Goal: Communication & Community: Participate in discussion

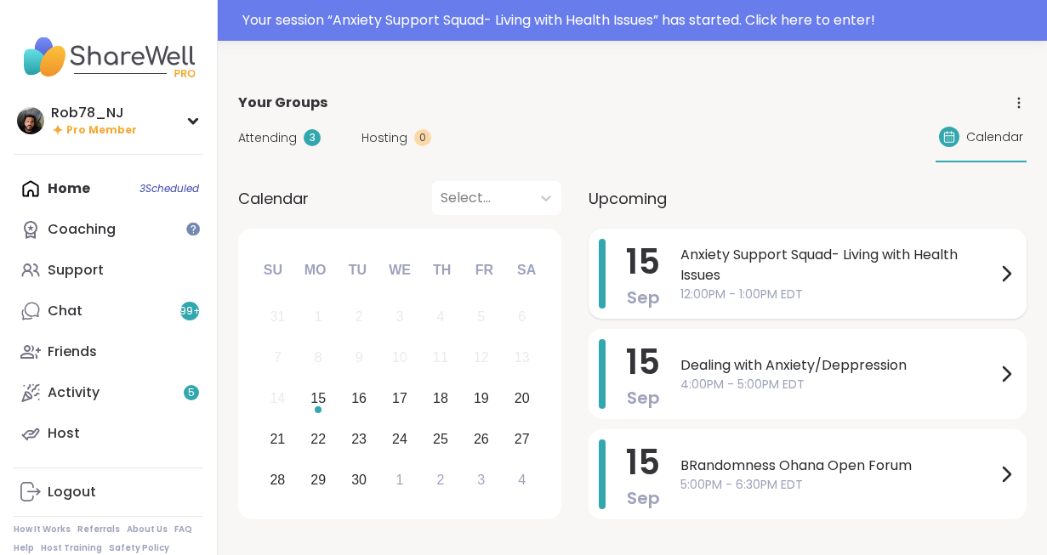
click at [768, 247] on span "Anxiety Support Squad- Living with Health Issues" at bounding box center [837, 265] width 315 height 41
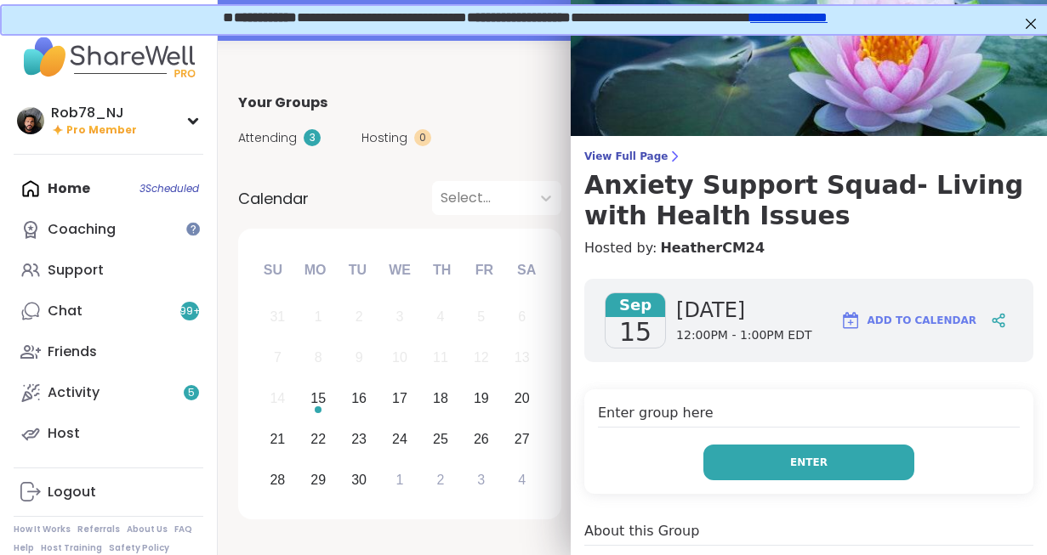
click at [779, 446] on button "Enter" at bounding box center [808, 463] width 211 height 36
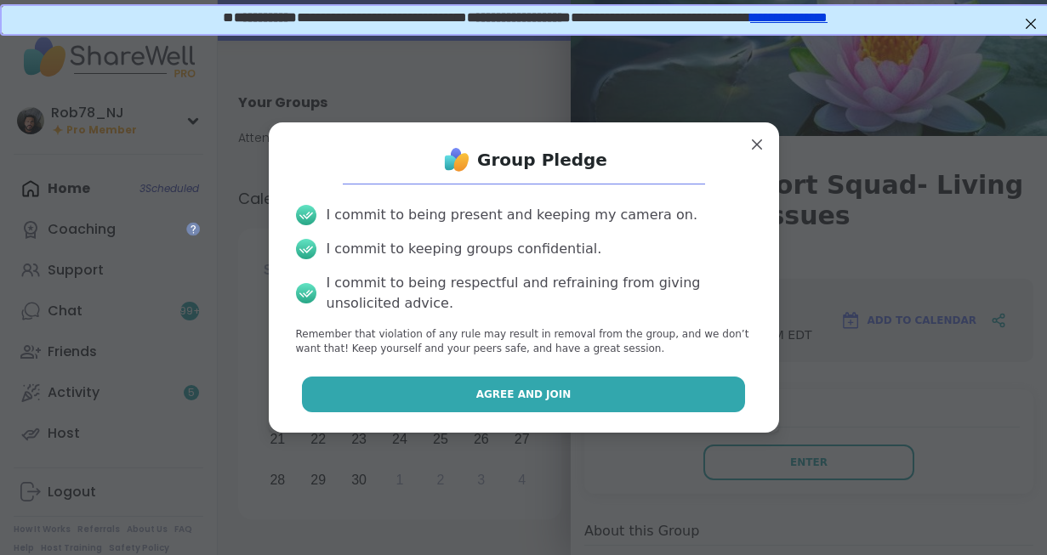
click at [621, 402] on button "Agree and Join" at bounding box center [523, 395] width 443 height 36
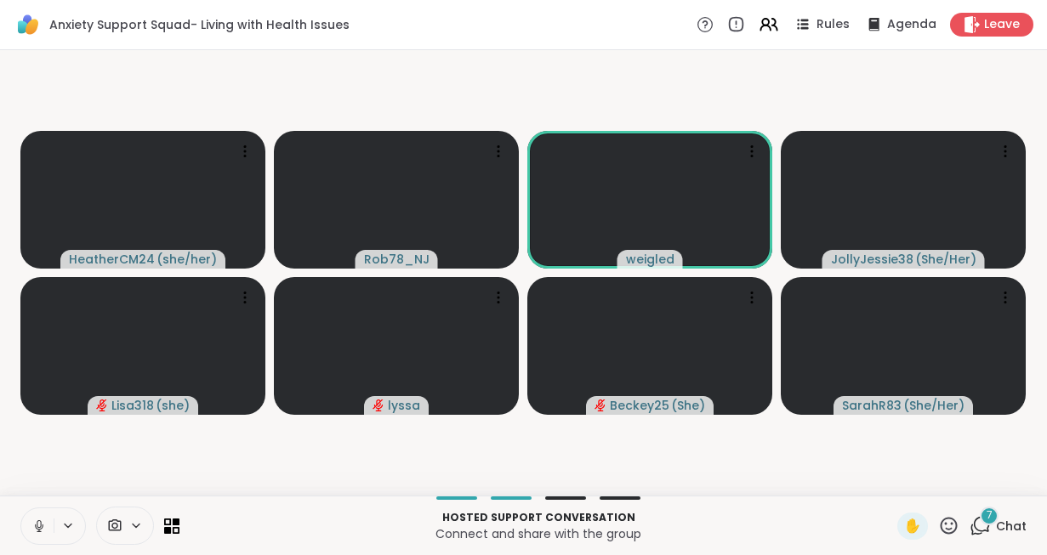
click at [36, 527] on icon at bounding box center [39, 526] width 9 height 5
click at [120, 517] on div at bounding box center [125, 526] width 58 height 38
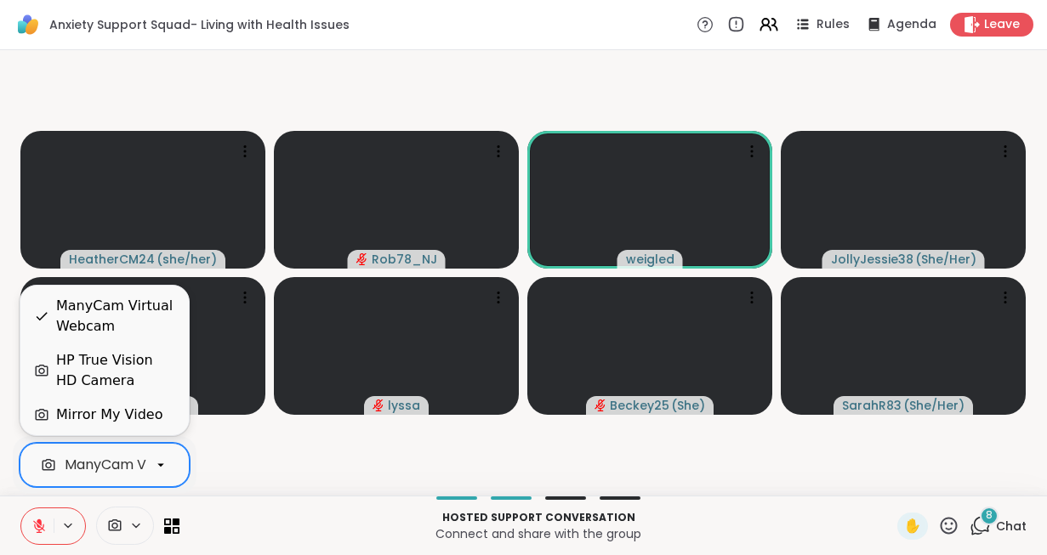
click at [115, 467] on div "ManyCam Virtual Webcam" at bounding box center [155, 465] width 181 height 20
click at [114, 374] on div "HP True Vision HD Camera" at bounding box center [115, 370] width 119 height 41
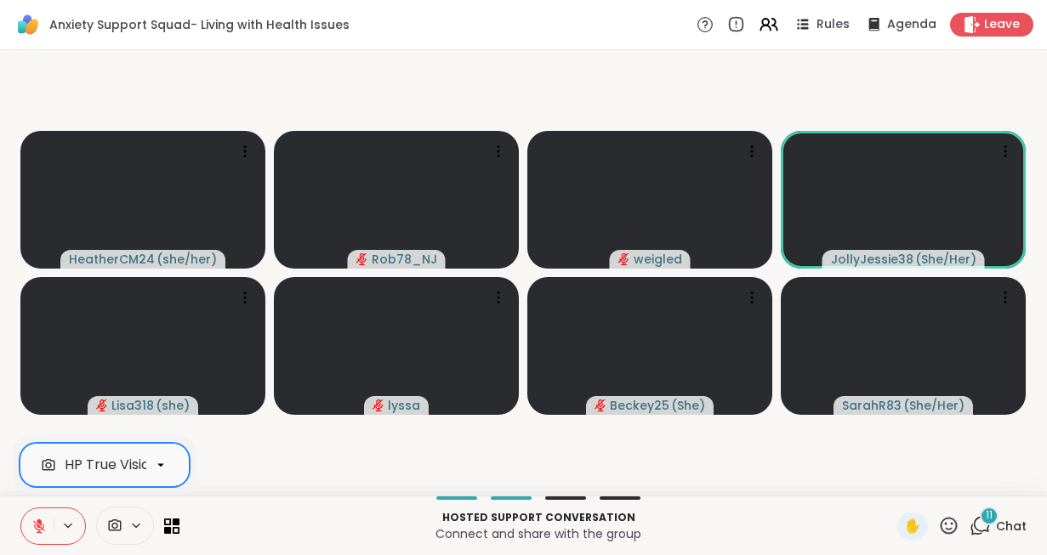
click at [298, 441] on video-player-container "HeatherCM24 ( she/her ) Rob78_NJ weigled JollyJessie38 ( She/Her ) Lisa318 ( sh…" at bounding box center [523, 273] width 1026 height 432
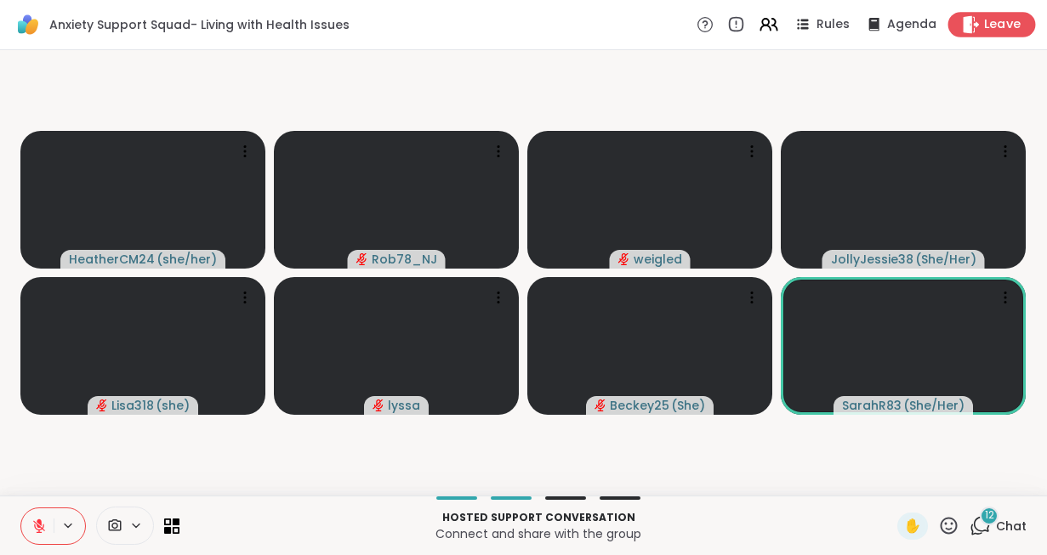
click at [981, 31] on div "Leave" at bounding box center [992, 24] width 88 height 25
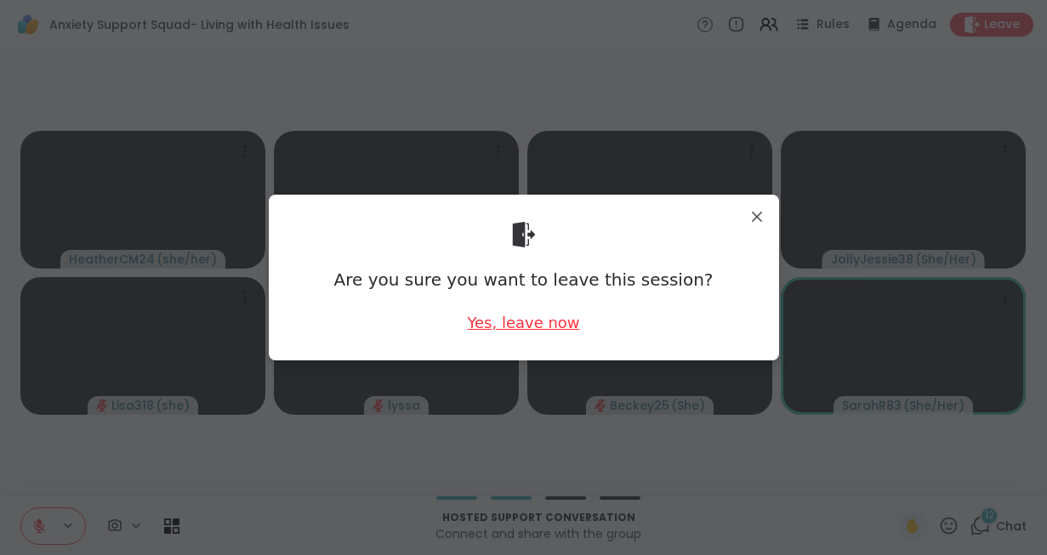
click at [493, 327] on div "Yes, leave now" at bounding box center [523, 322] width 112 height 21
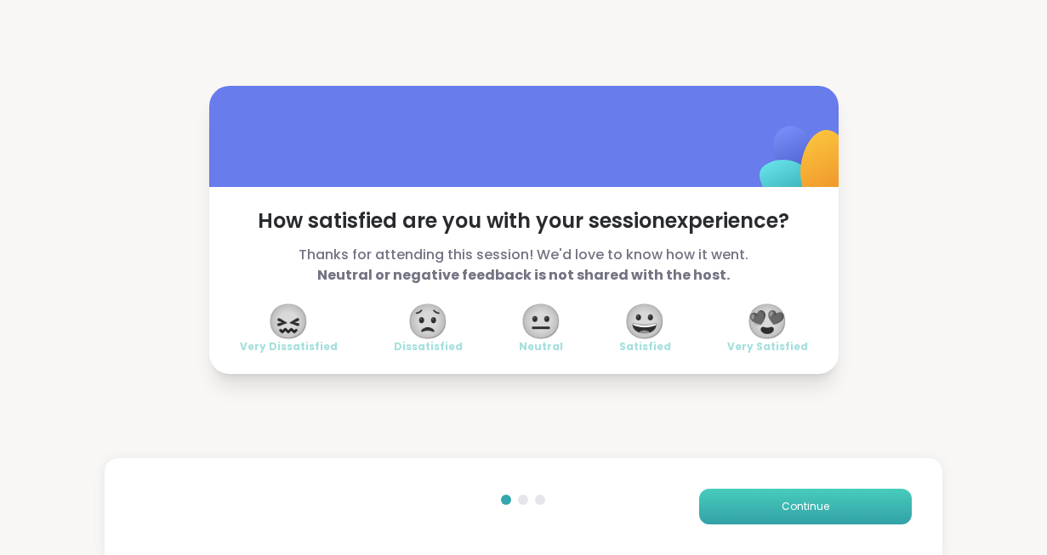
click at [837, 514] on button "Continue" at bounding box center [805, 507] width 213 height 36
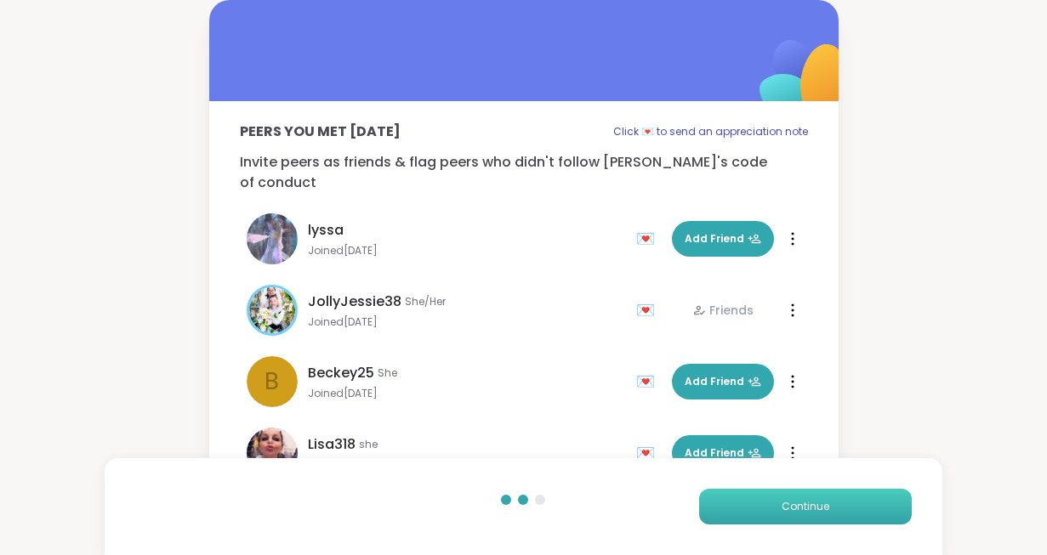
click at [786, 499] on span "Continue" at bounding box center [805, 506] width 48 height 15
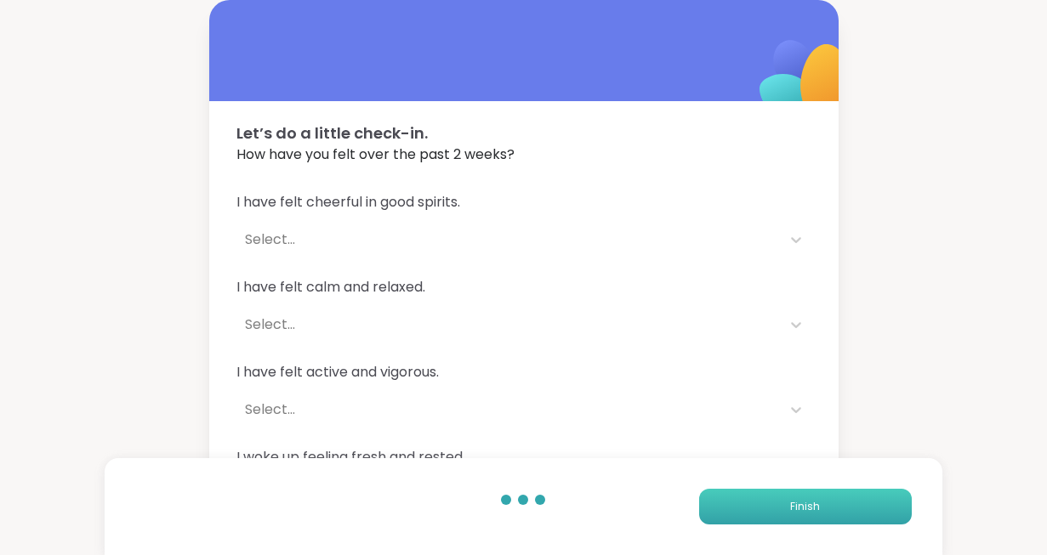
click at [786, 499] on button "Finish" at bounding box center [805, 507] width 213 height 36
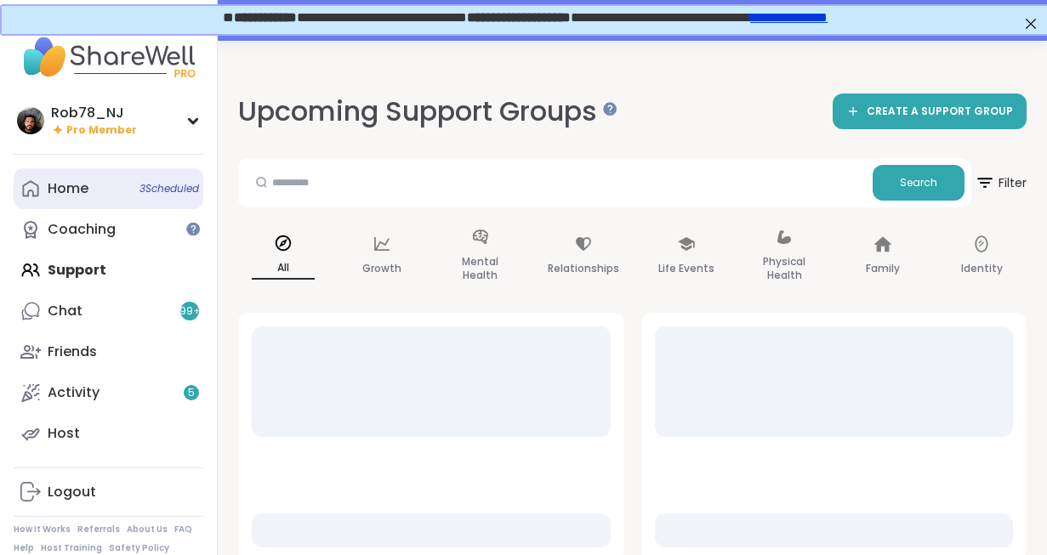
click at [42, 190] on link "Home 3 Scheduled" at bounding box center [109, 188] width 190 height 41
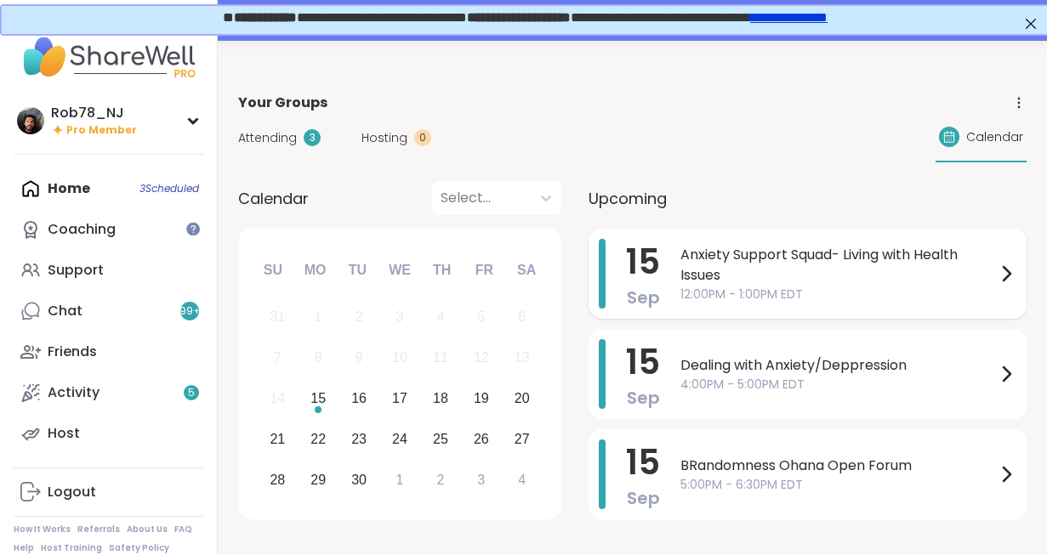
click at [713, 269] on span "Anxiety Support Squad- Living with Health Issues" at bounding box center [837, 265] width 315 height 41
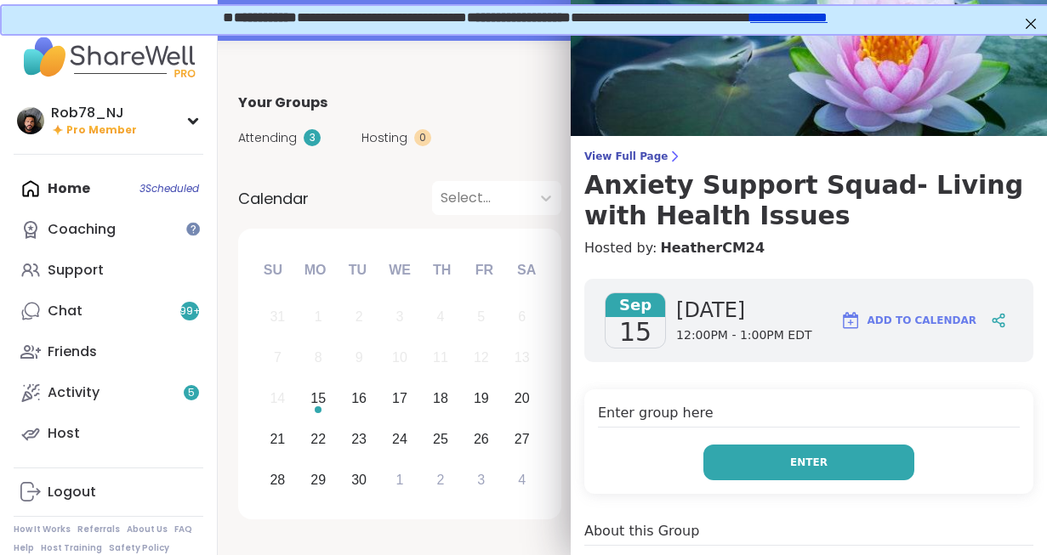
click at [849, 452] on button "Enter" at bounding box center [808, 463] width 211 height 36
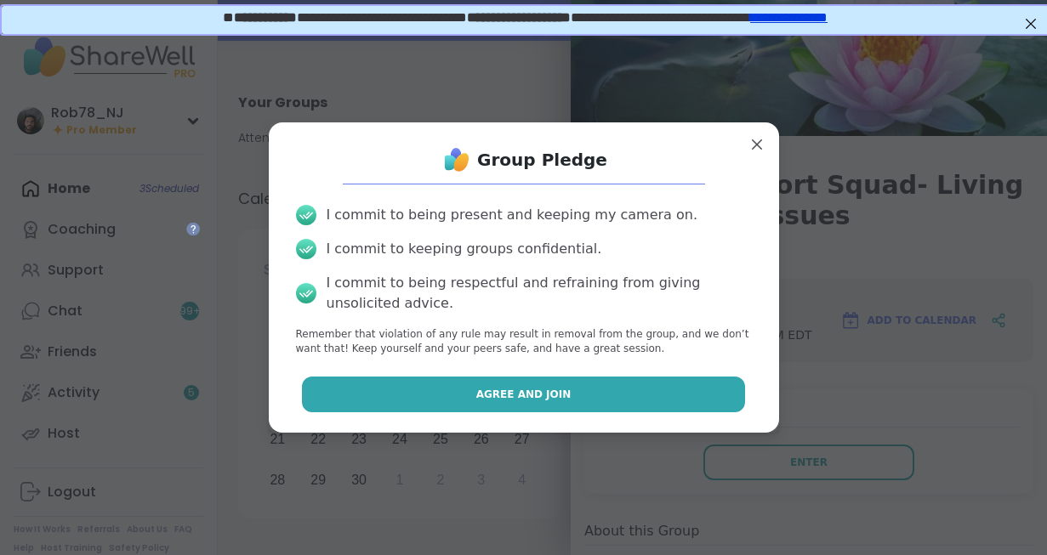
click at [546, 398] on span "Agree and Join" at bounding box center [523, 394] width 95 height 15
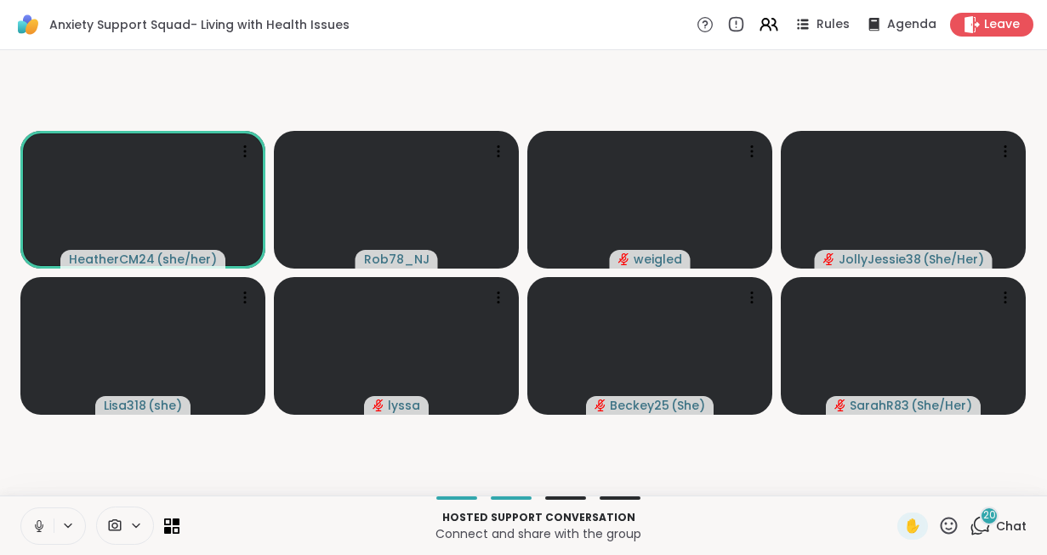
click at [119, 527] on icon at bounding box center [114, 526] width 15 height 16
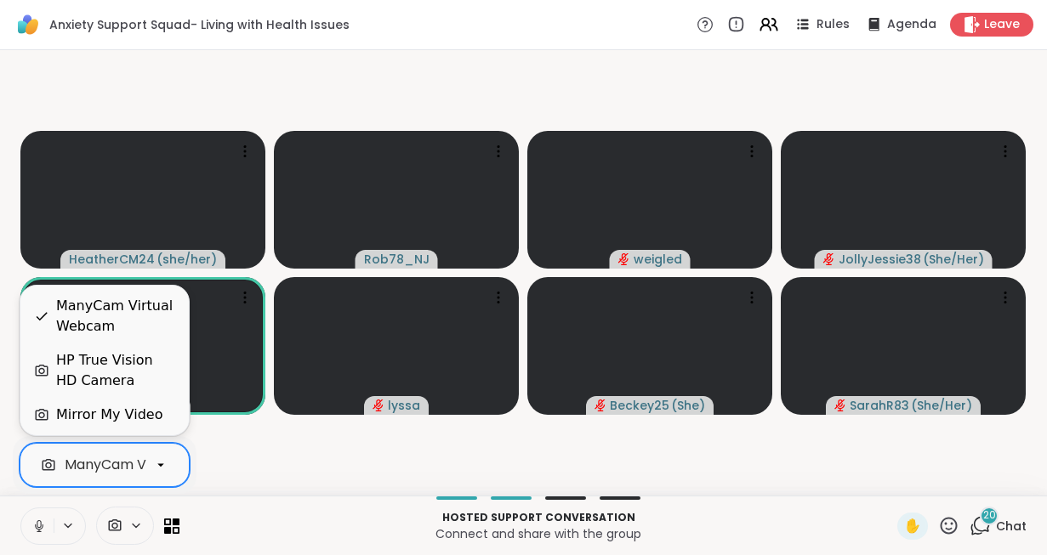
click at [146, 463] on div at bounding box center [160, 465] width 29 height 29
click at [111, 381] on div "HP True Vision HD Camera" at bounding box center [115, 370] width 119 height 41
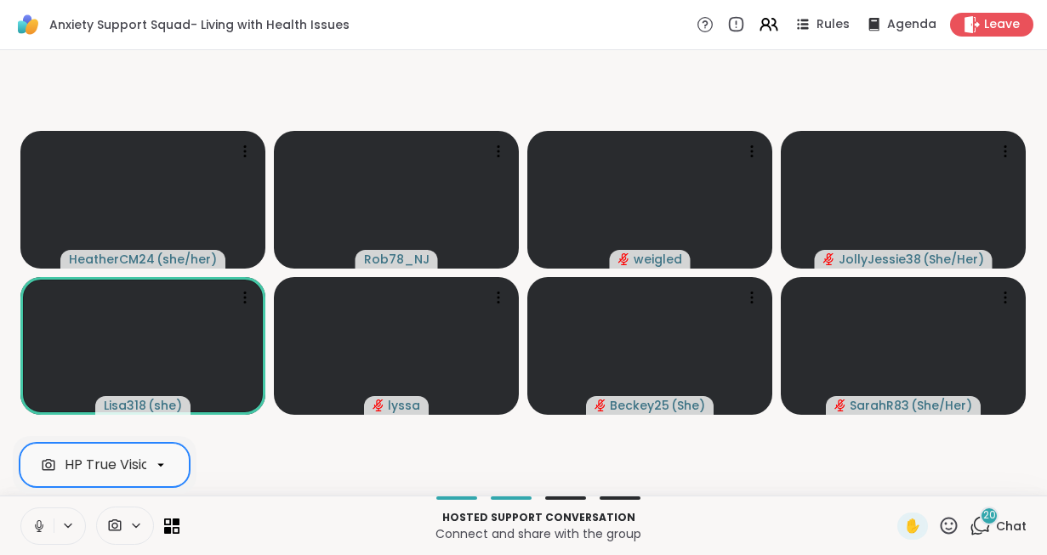
click at [33, 529] on icon at bounding box center [38, 526] width 15 height 15
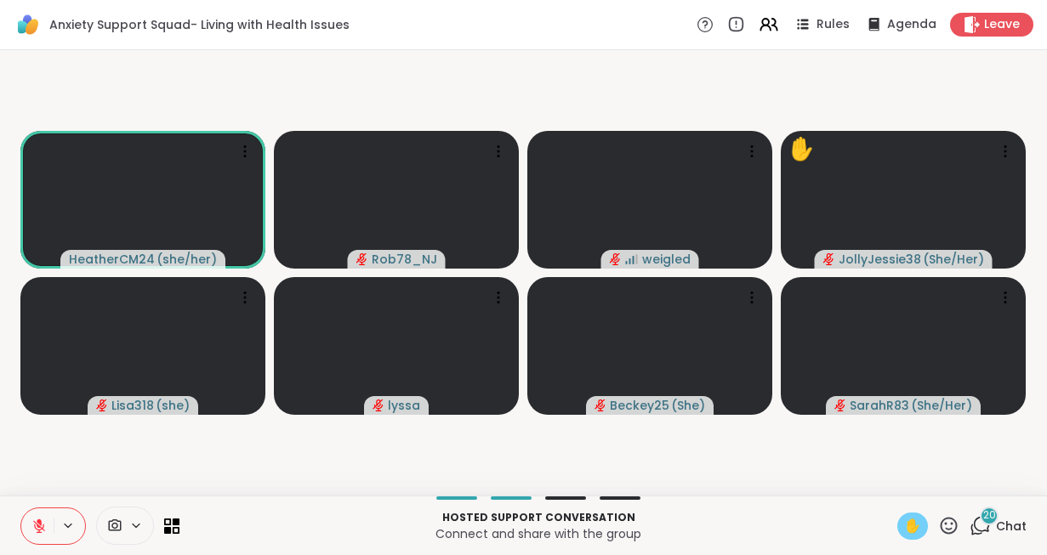
click at [918, 514] on div "✋" at bounding box center [912, 526] width 31 height 27
click at [910, 520] on span "✋" at bounding box center [912, 526] width 17 height 20
click at [902, 519] on div "✋" at bounding box center [912, 526] width 31 height 27
click at [43, 531] on icon at bounding box center [38, 526] width 15 height 15
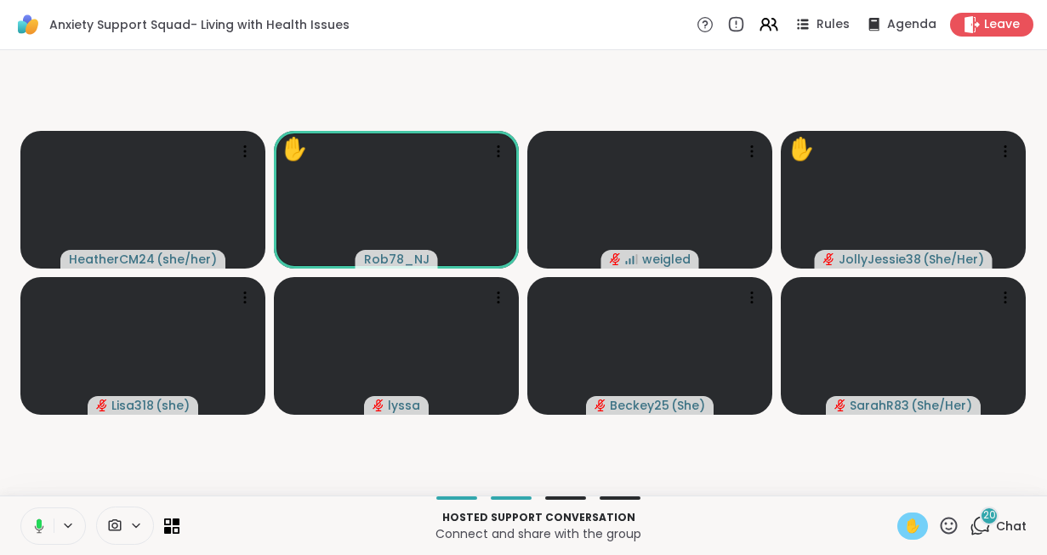
click at [43, 531] on icon at bounding box center [36, 526] width 15 height 15
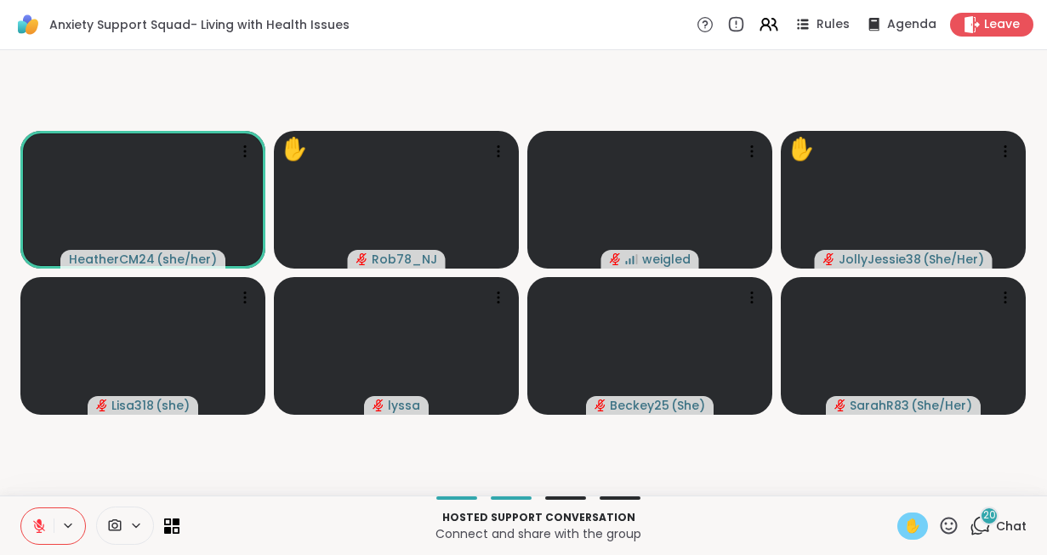
click at [43, 531] on icon at bounding box center [38, 526] width 15 height 15
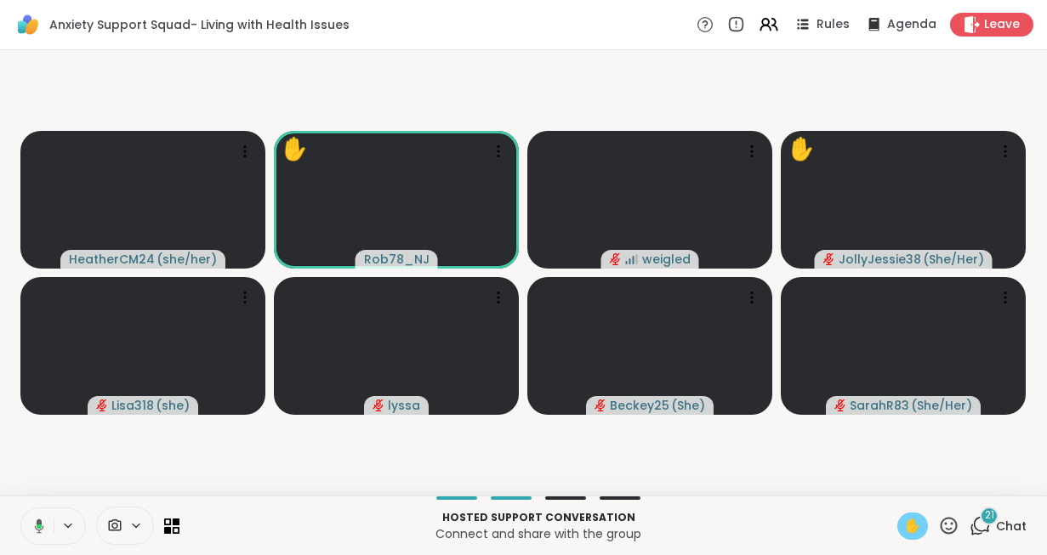
click at [382, 506] on div "Hosted support conversation Connect and share with the group ✋ 21 Chat" at bounding box center [523, 526] width 1047 height 60
click at [37, 533] on icon at bounding box center [36, 526] width 15 height 15
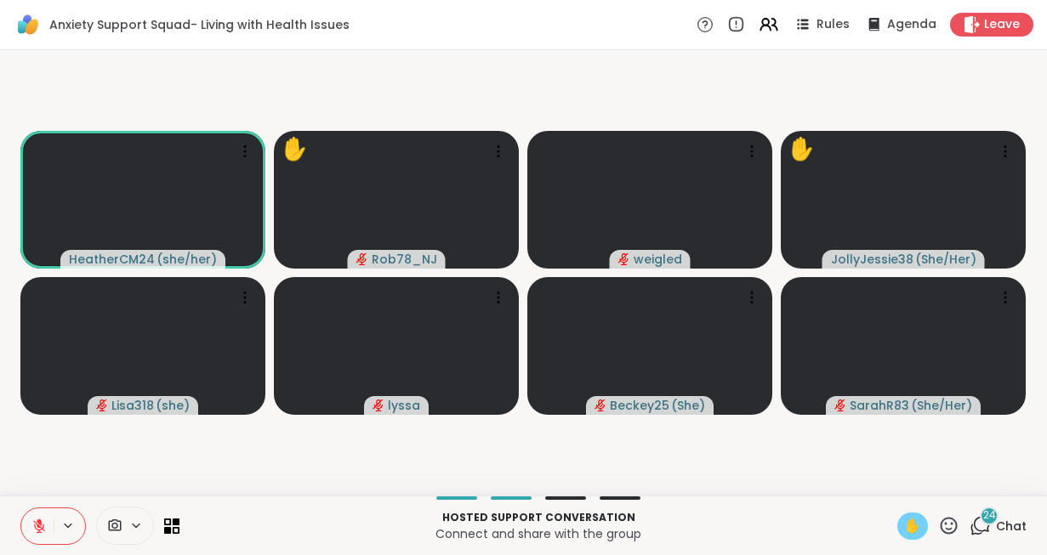
click at [906, 530] on span "✋" at bounding box center [912, 526] width 17 height 20
click at [907, 530] on span "✋" at bounding box center [912, 526] width 17 height 20
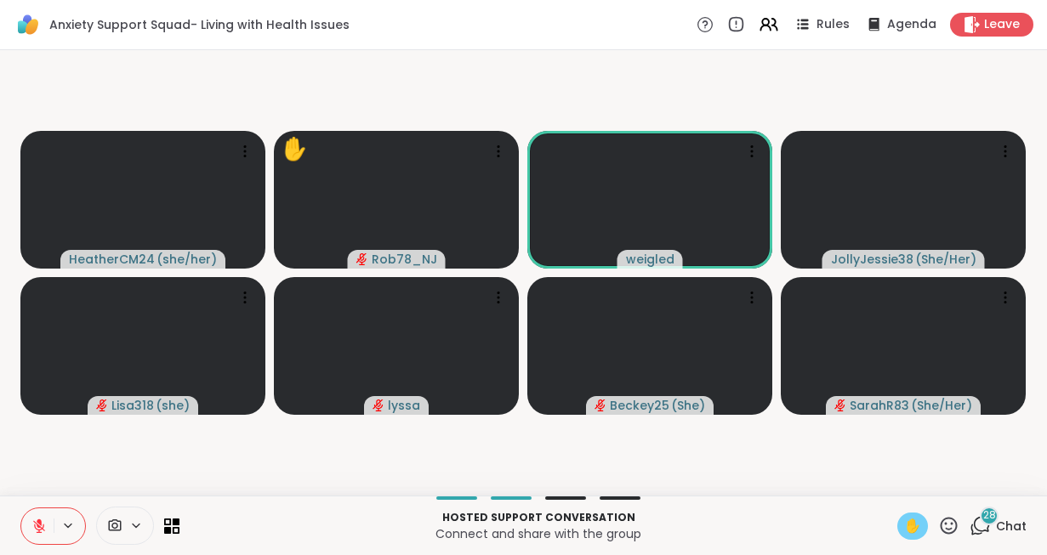
click at [907, 530] on span "✋" at bounding box center [912, 526] width 17 height 20
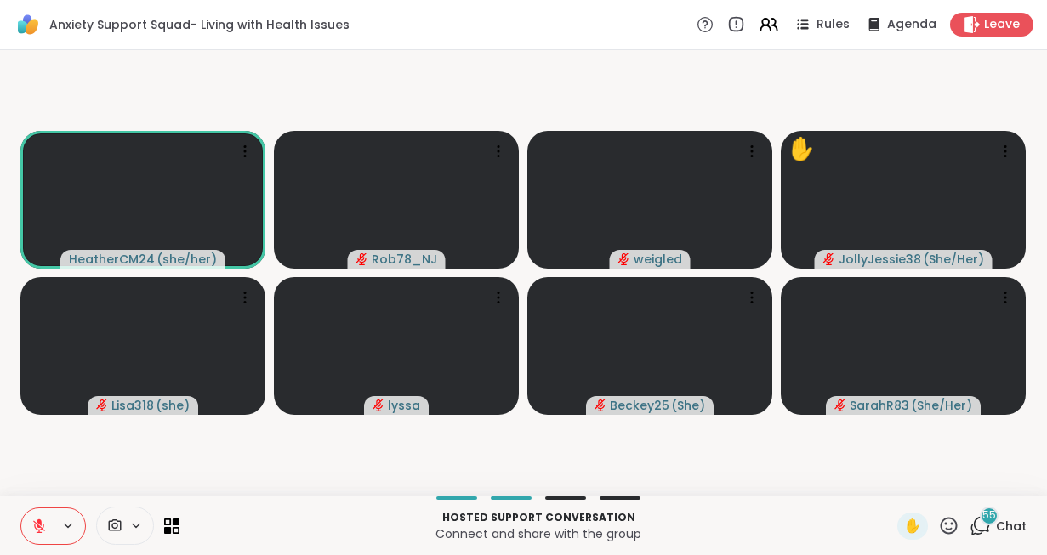
click at [39, 519] on icon at bounding box center [38, 526] width 15 height 15
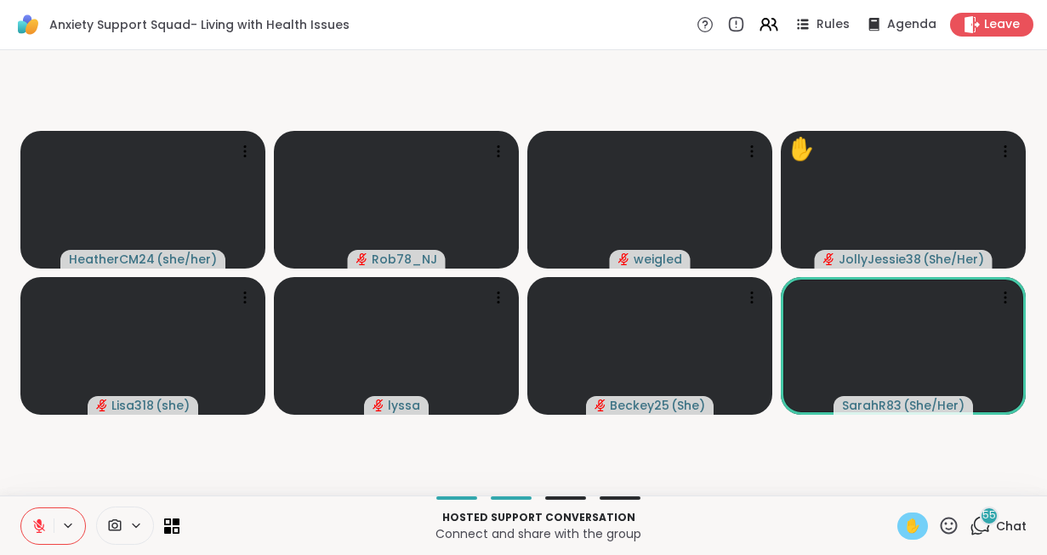
click at [912, 521] on span "✋" at bounding box center [912, 526] width 17 height 20
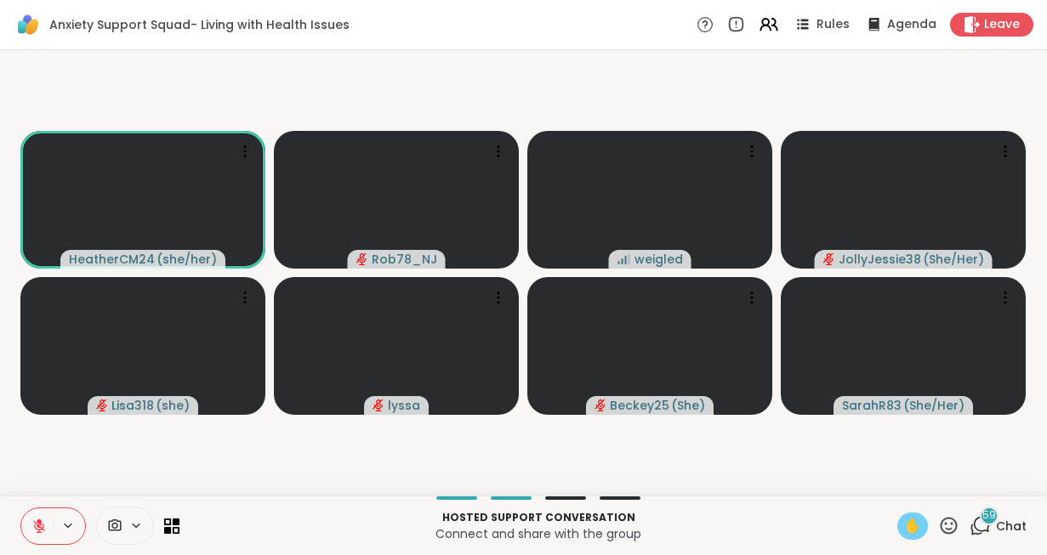
click at [908, 536] on span "✋" at bounding box center [912, 526] width 17 height 20
click at [36, 524] on icon at bounding box center [38, 526] width 15 height 15
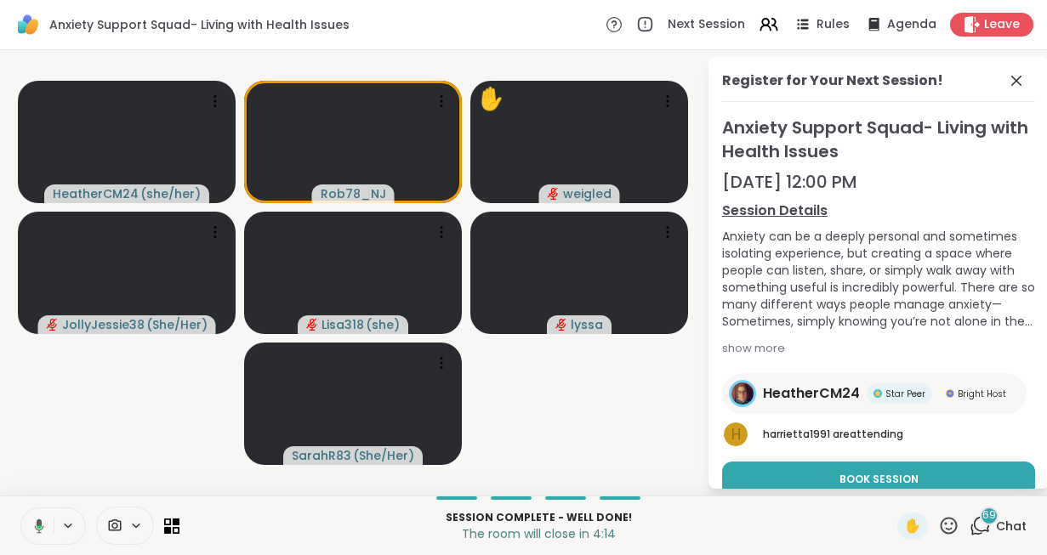
click at [39, 526] on icon at bounding box center [39, 526] width 9 height 14
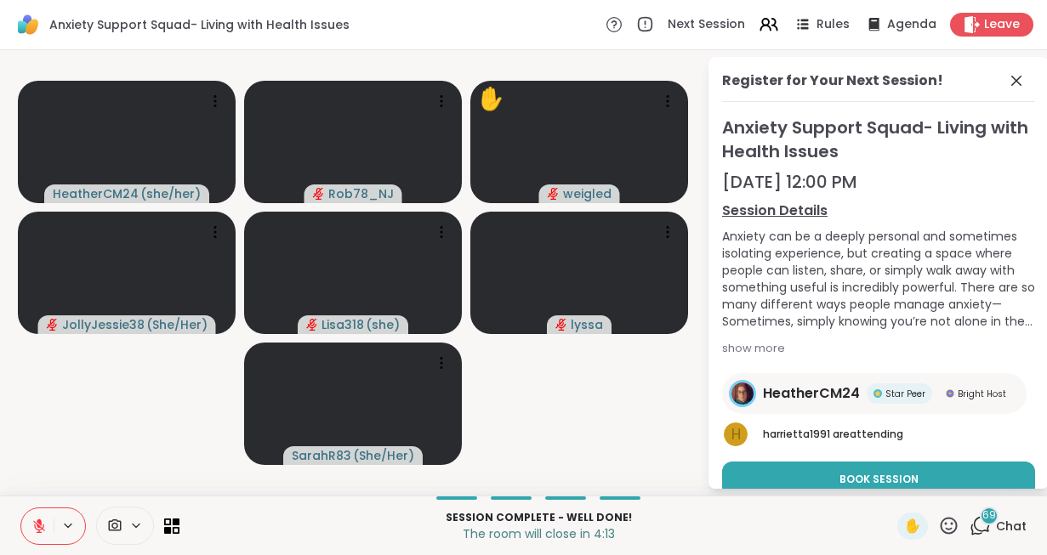
click at [39, 526] on icon at bounding box center [39, 526] width 12 height 12
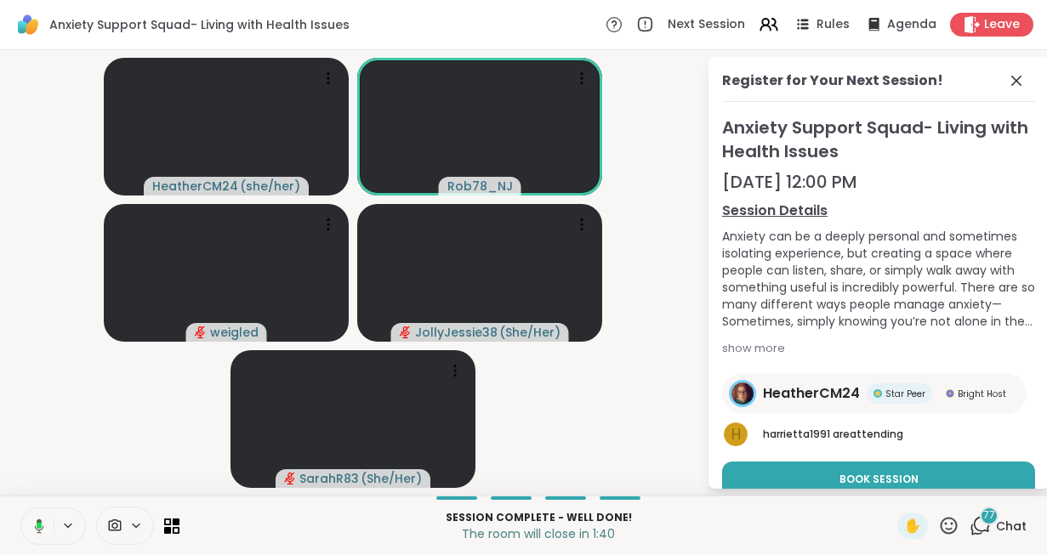
click at [33, 530] on icon at bounding box center [36, 526] width 15 height 15
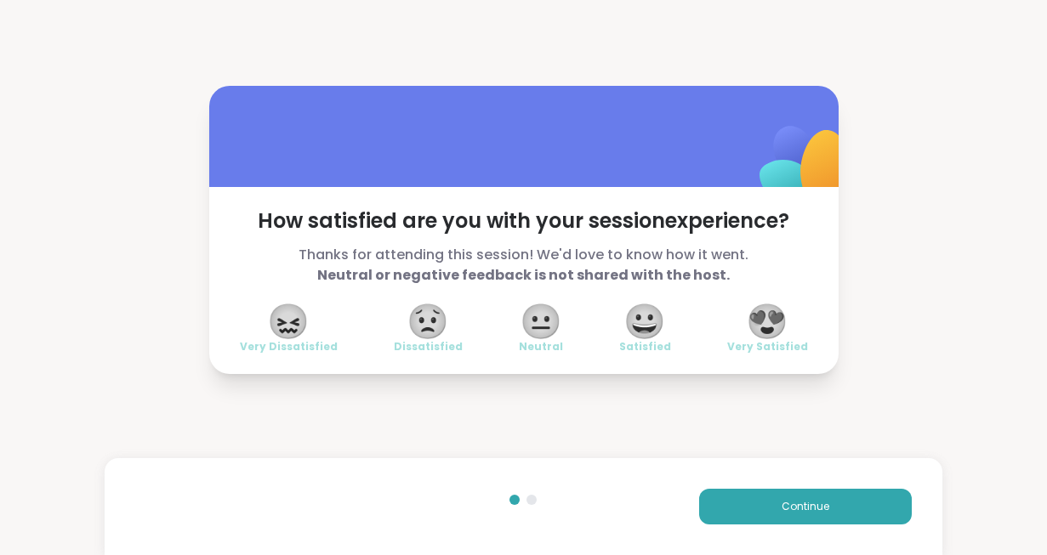
click at [42, 385] on div "How satisfied are you with your session experience? Thanks for attending this s…" at bounding box center [523, 230] width 1047 height 460
click at [788, 499] on span "Continue" at bounding box center [805, 506] width 48 height 15
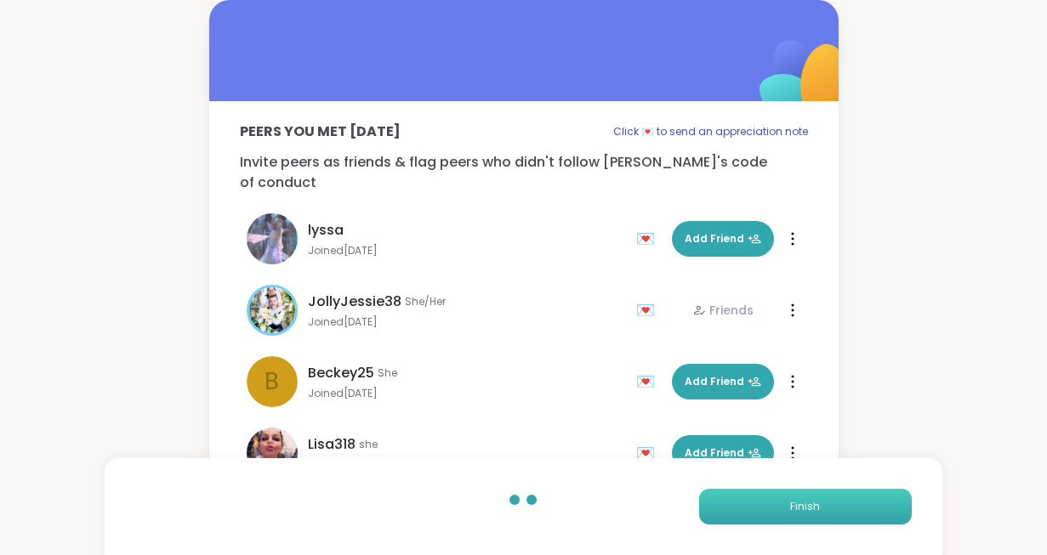
click at [788, 499] on button "Finish" at bounding box center [805, 507] width 213 height 36
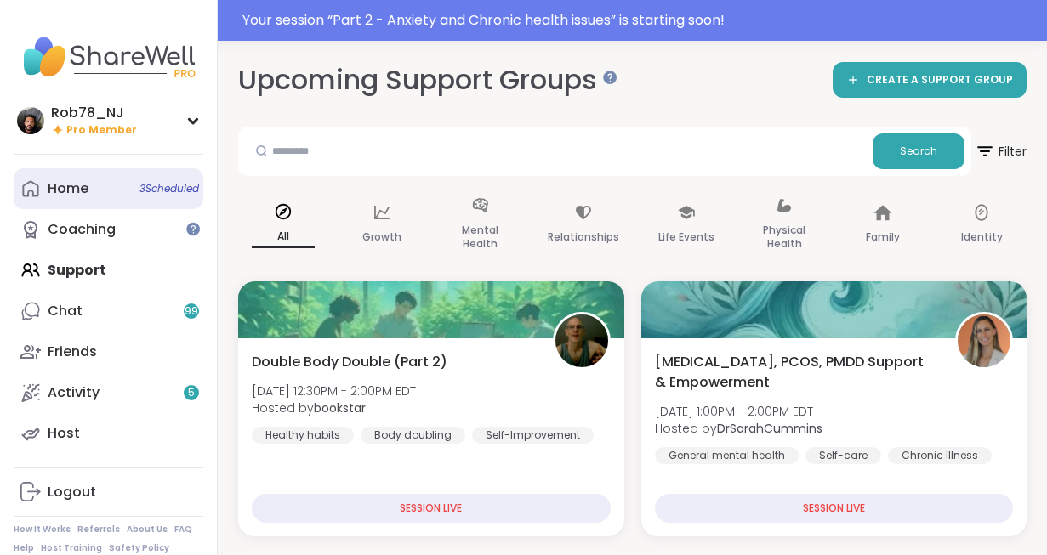
click at [115, 193] on link "Home 3 Scheduled" at bounding box center [109, 188] width 190 height 41
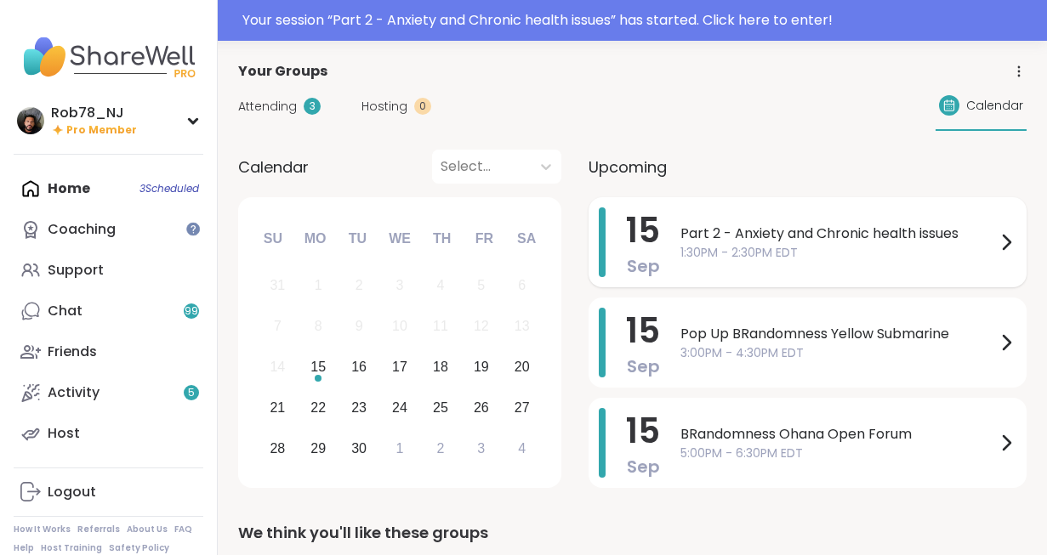
click at [749, 240] on span "Part 2 - Anxiety and Chronic health issues" at bounding box center [837, 234] width 315 height 20
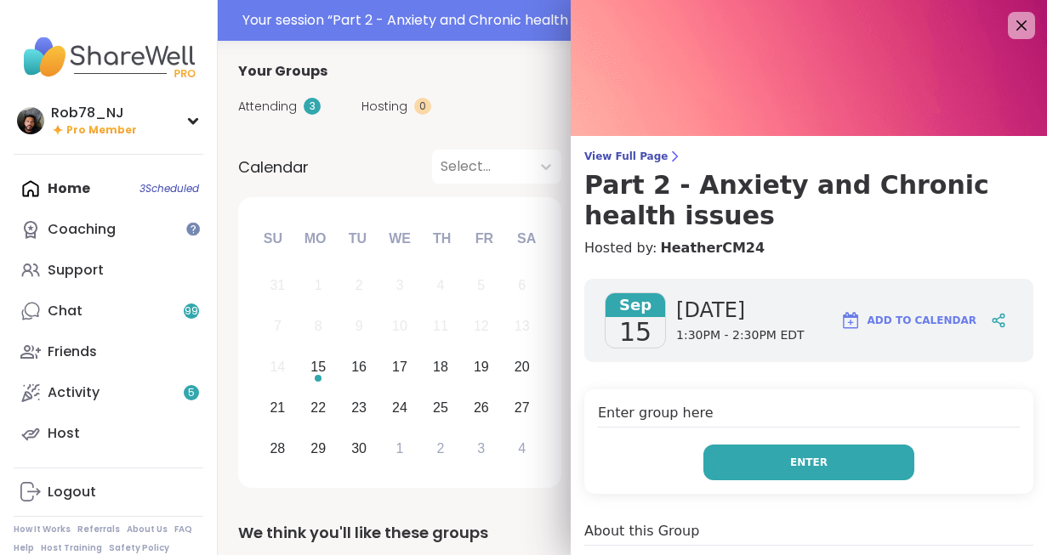
click at [776, 466] on button "Enter" at bounding box center [808, 463] width 211 height 36
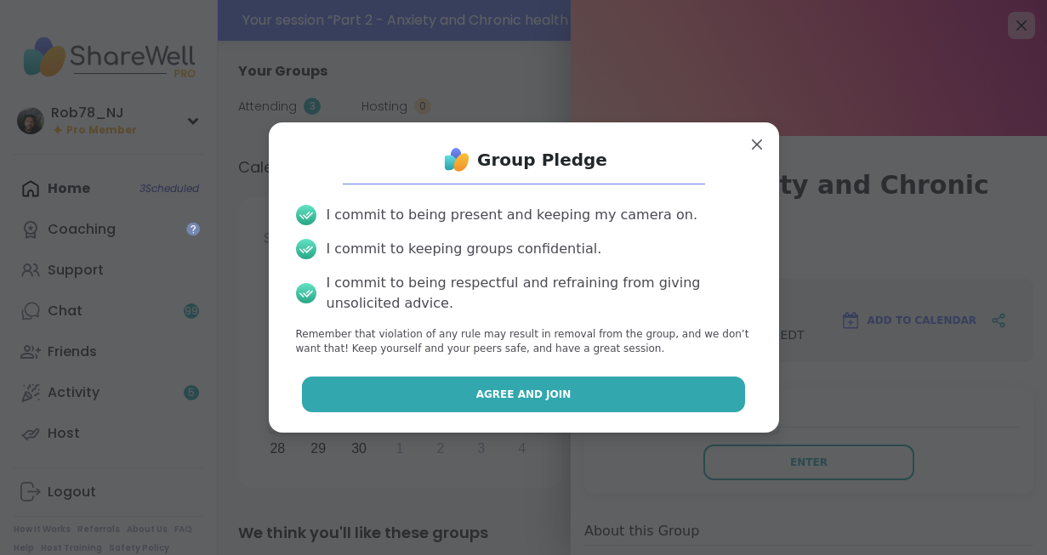
click at [540, 397] on span "Agree and Join" at bounding box center [523, 394] width 95 height 15
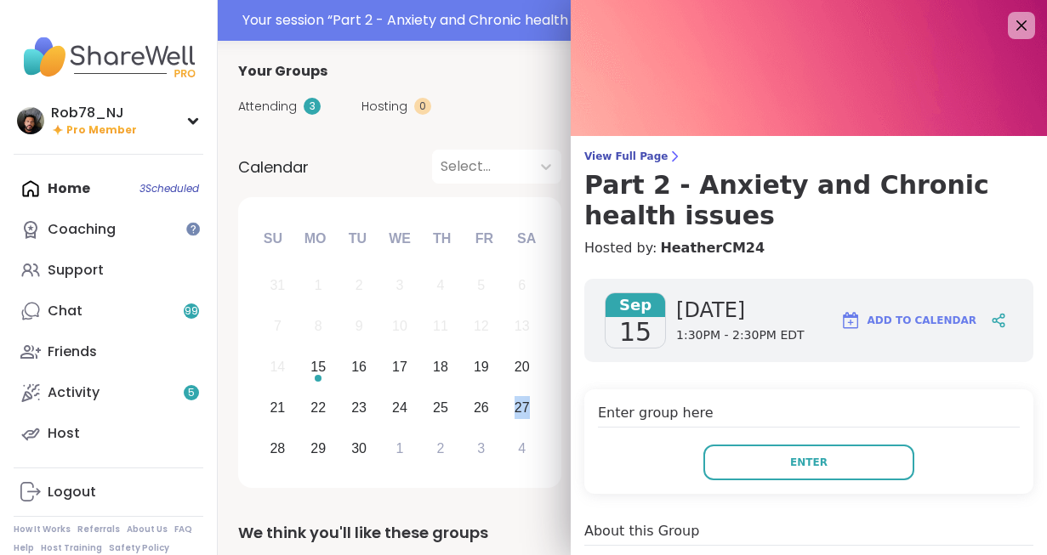
click at [540, 397] on div "21 22 23 24 25 26 27" at bounding box center [399, 408] width 285 height 41
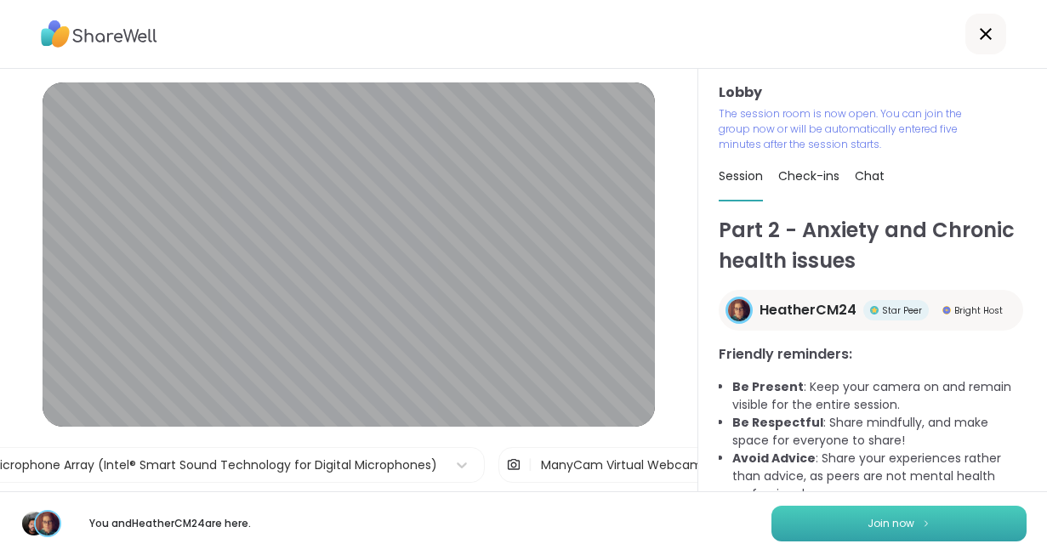
click at [861, 510] on button "Join now" at bounding box center [898, 524] width 255 height 36
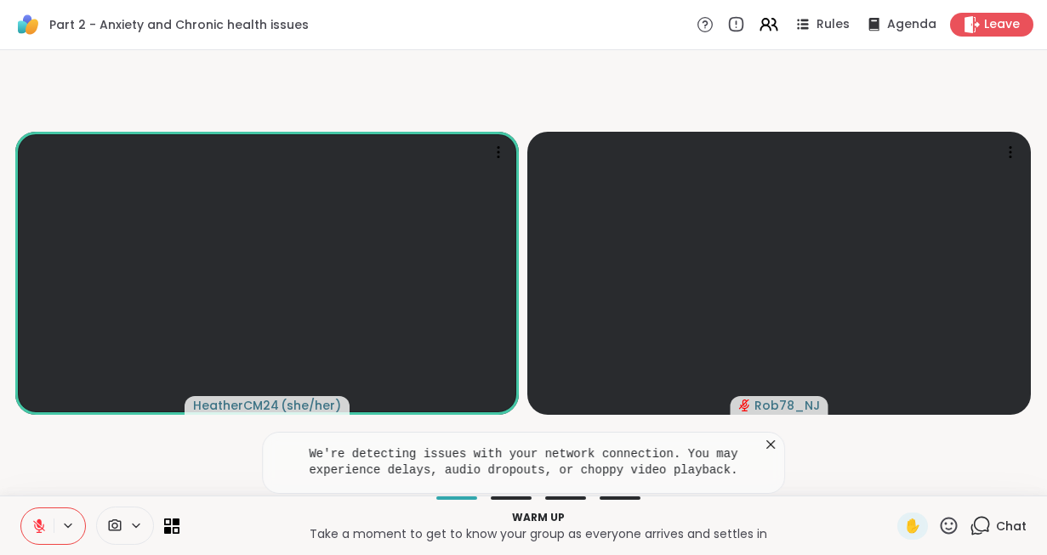
click at [37, 519] on icon at bounding box center [38, 526] width 15 height 15
